Goal: Entertainment & Leisure: Consume media (video, audio)

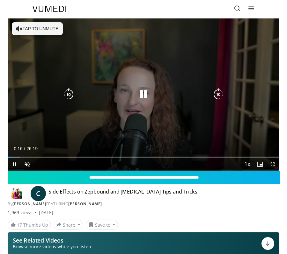
click at [36, 29] on button "Tap to unmute" at bounding box center [37, 28] width 51 height 13
click at [218, 94] on icon "Video Player" at bounding box center [218, 94] width 13 height 13
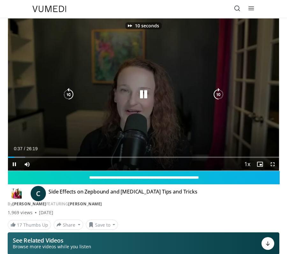
click at [218, 90] on icon "Video Player" at bounding box center [218, 94] width 13 height 13
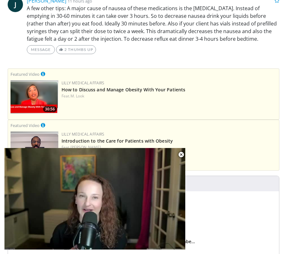
scroll to position [269, 0]
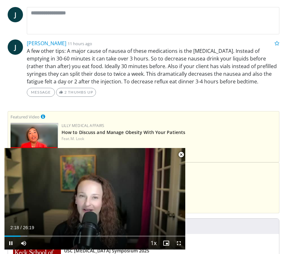
click at [182, 155] on span "Video Player" at bounding box center [181, 154] width 13 height 13
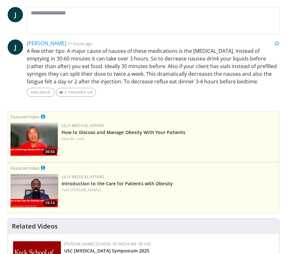
scroll to position [117, 0]
